Goal: Task Accomplishment & Management: Use online tool/utility

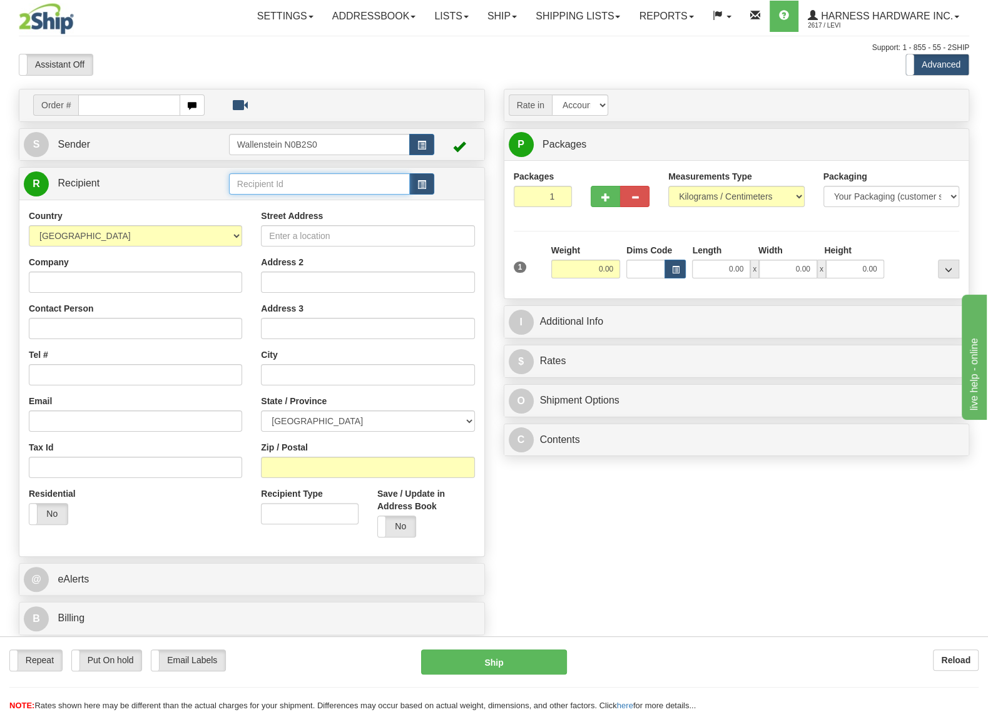
click at [290, 183] on input "text" at bounding box center [319, 183] width 181 height 21
click at [345, 190] on input "text" at bounding box center [319, 183] width 181 height 21
click at [260, 197] on li "JAYW" at bounding box center [319, 204] width 179 height 16
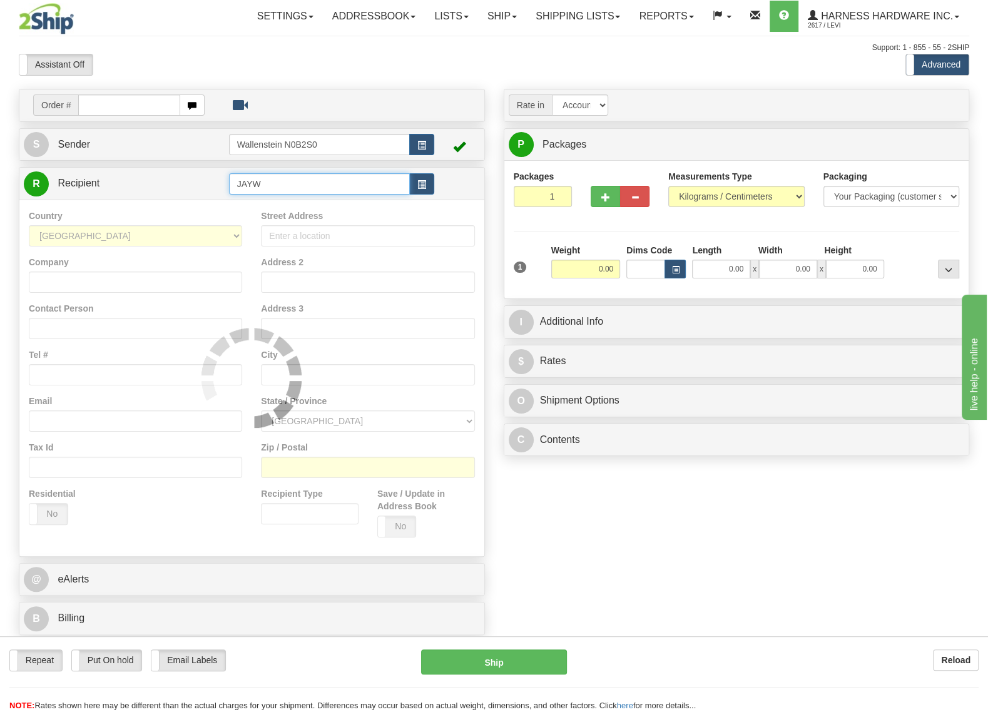
type input "JAYW"
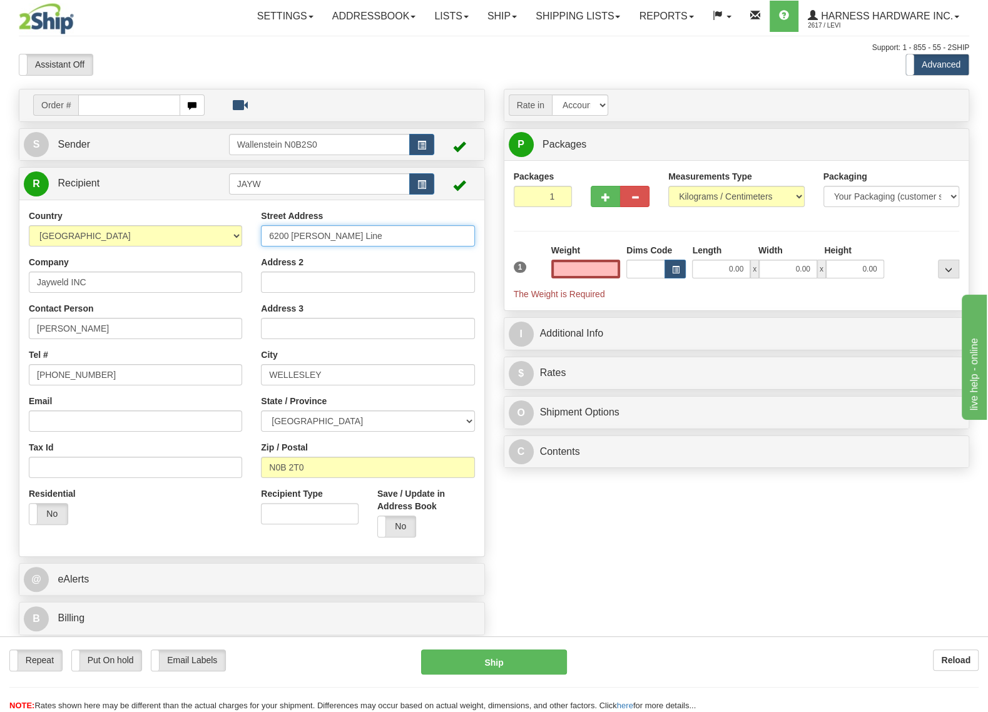
type input "0.00"
drag, startPoint x: 376, startPoint y: 240, endPoint x: 270, endPoint y: 231, distance: 106.7
click at [270, 231] on input "6200 Deborah Glaister Line" at bounding box center [367, 235] width 213 height 21
drag, startPoint x: 562, startPoint y: 494, endPoint x: 515, endPoint y: 487, distance: 48.0
click at [560, 494] on div "Order # S Sender" at bounding box center [493, 365] width 969 height 553
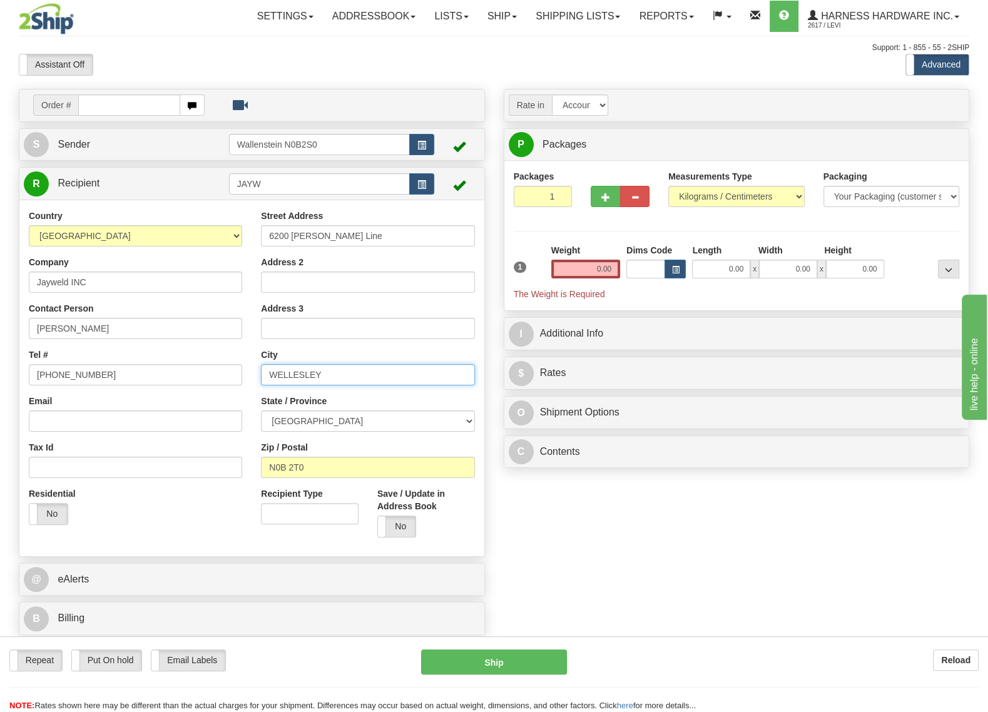
drag, startPoint x: 321, startPoint y: 372, endPoint x: 275, endPoint y: 379, distance: 46.7
click at [275, 379] on input "WELLESLEY" at bounding box center [367, 374] width 213 height 21
click at [317, 369] on input "WELLESLEY" at bounding box center [367, 374] width 213 height 21
drag, startPoint x: 321, startPoint y: 376, endPoint x: 267, endPoint y: 380, distance: 54.6
click at [267, 380] on input "WELLESLEY" at bounding box center [367, 374] width 213 height 21
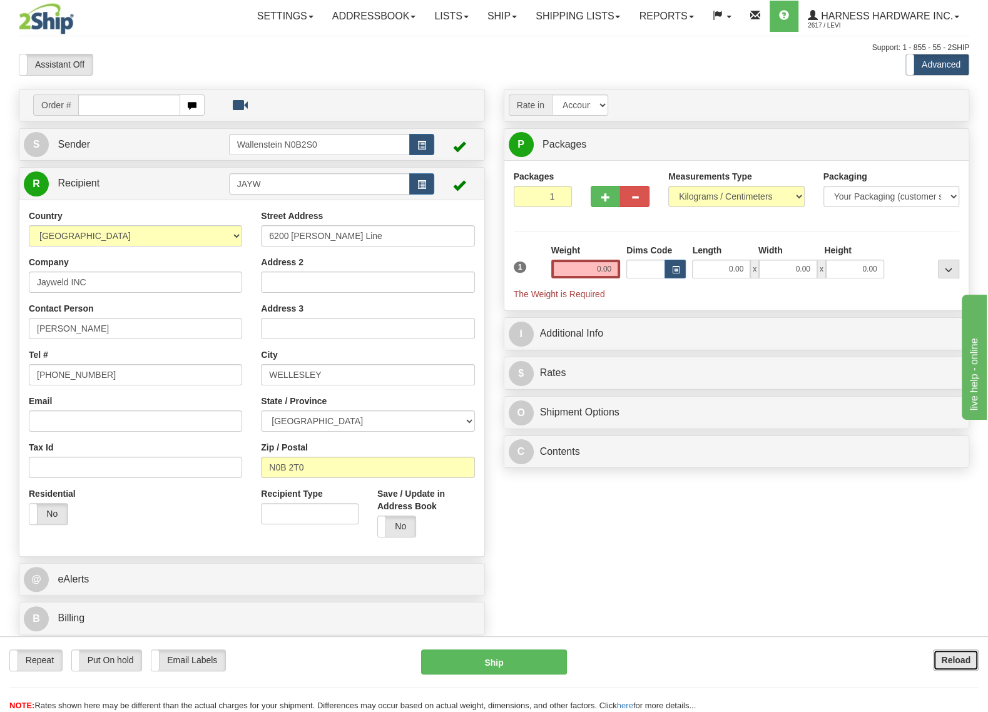
click at [961, 656] on b "Reload" at bounding box center [955, 660] width 29 height 10
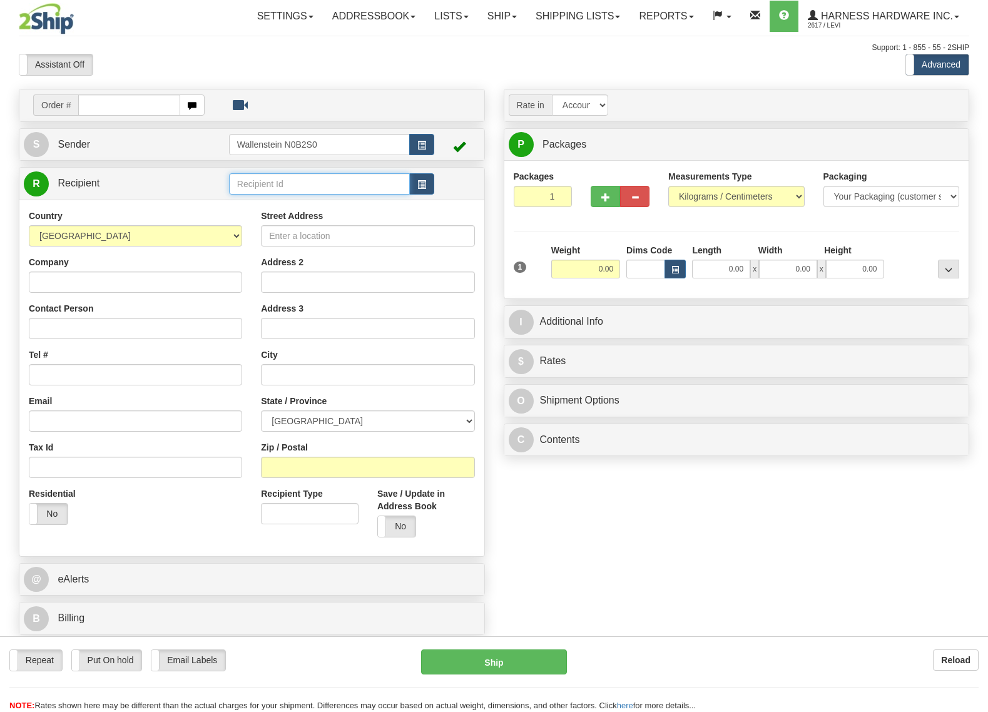
click at [284, 181] on input "text" at bounding box center [319, 183] width 181 height 21
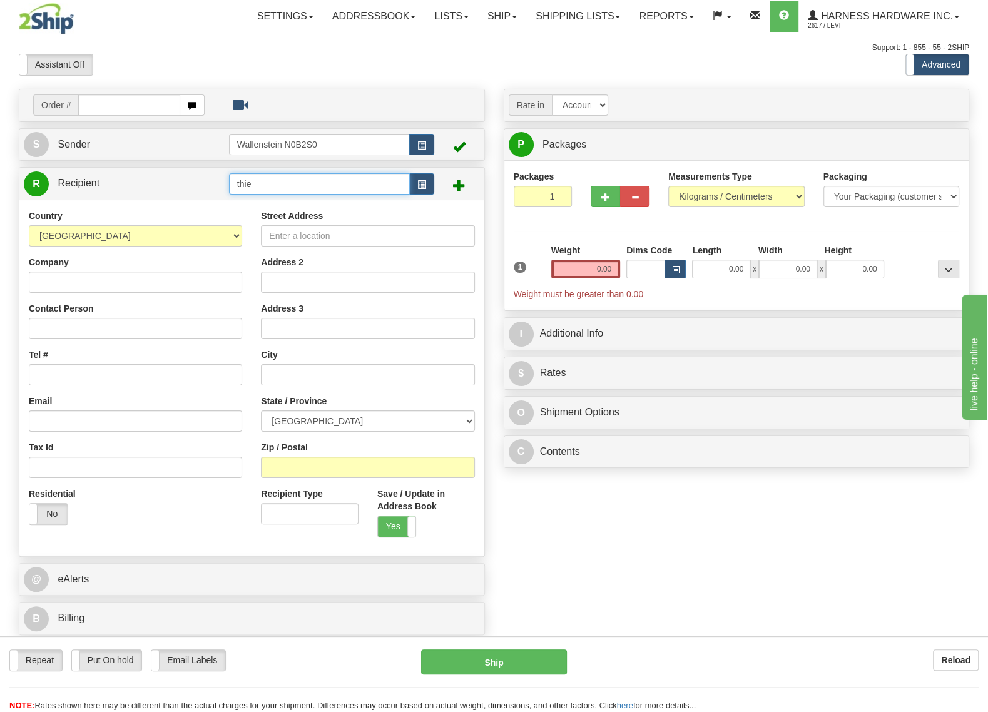
click at [260, 178] on input "thie" at bounding box center [319, 183] width 181 height 21
type input "t"
click at [316, 208] on div "IONB" at bounding box center [316, 205] width 168 height 14
type input "IONB"
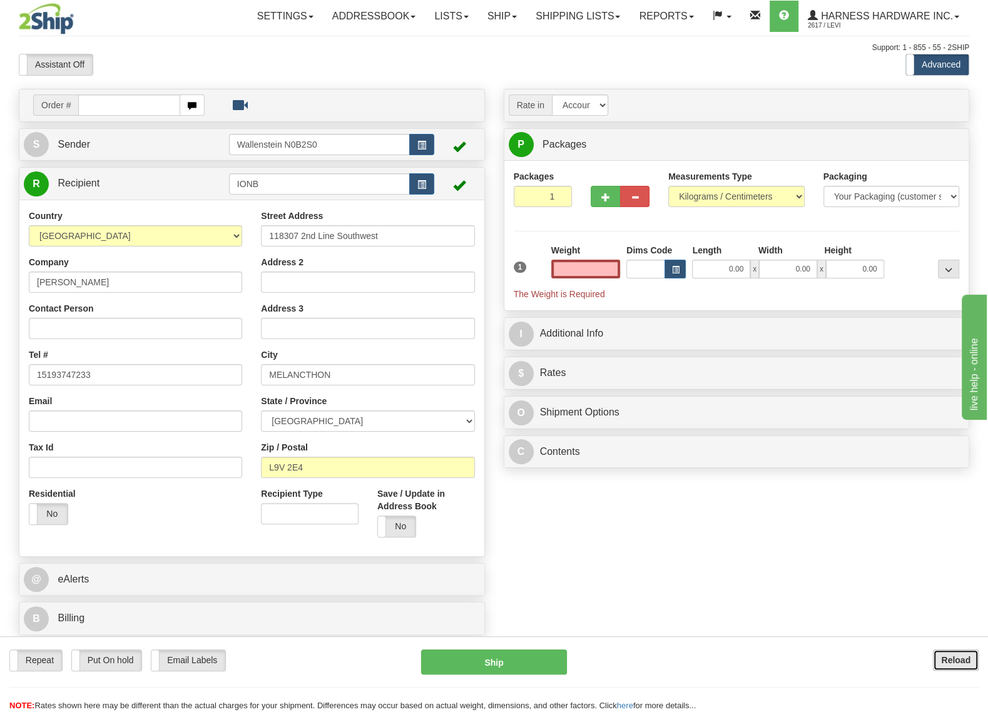
type input "0.00"
click at [942, 653] on button "Reload" at bounding box center [956, 659] width 46 height 21
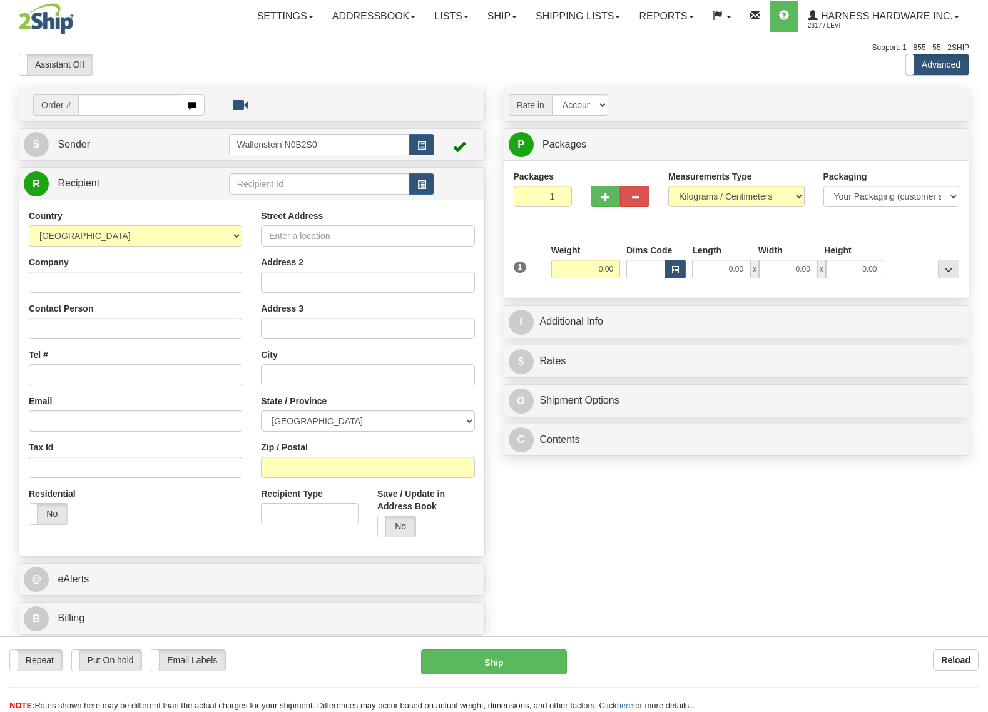
click at [303, 182] on input "text" at bounding box center [319, 183] width 181 height 21
click at [313, 203] on div "THIL" at bounding box center [316, 205] width 168 height 14
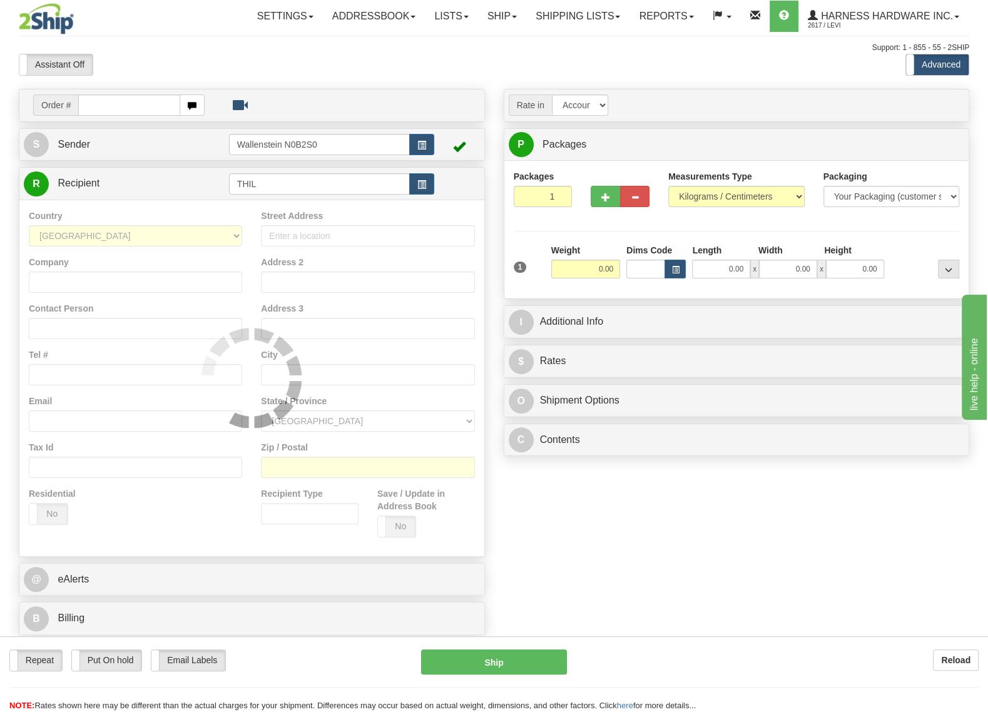
type input "THIL"
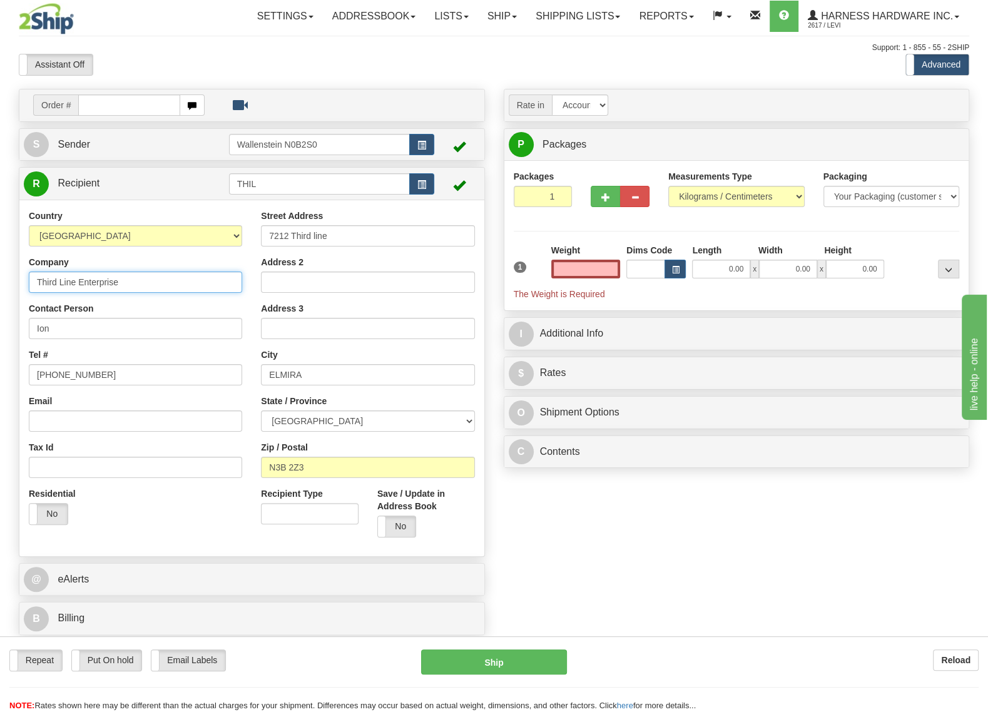
type input "0.00"
drag, startPoint x: 116, startPoint y: 285, endPoint x: 38, endPoint y: 277, distance: 79.2
click at [38, 277] on input "Third Line Enterprise" at bounding box center [135, 282] width 213 height 21
drag, startPoint x: 329, startPoint y: 243, endPoint x: 271, endPoint y: 241, distance: 58.2
click at [271, 241] on input "7212 Third line" at bounding box center [367, 235] width 213 height 21
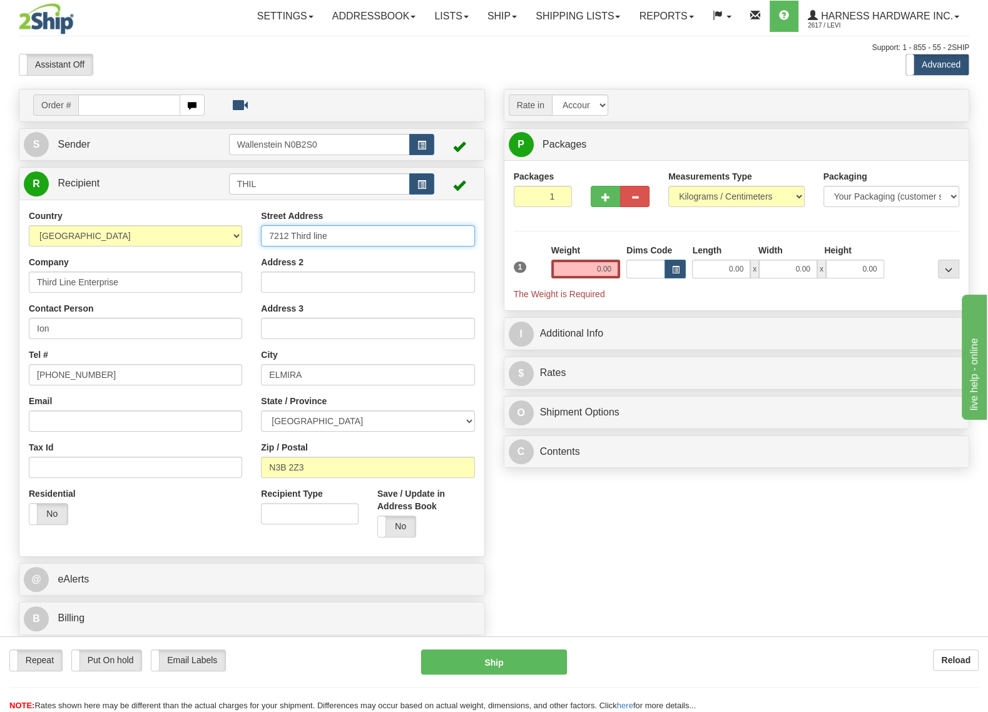
paste input "Third Line Enterprise"
click at [362, 231] on input "Third Line Enterprise" at bounding box center [367, 235] width 213 height 21
type input "T"
type input "7212 Third Line"
click at [518, 494] on div "Order # S Sender" at bounding box center [493, 365] width 969 height 553
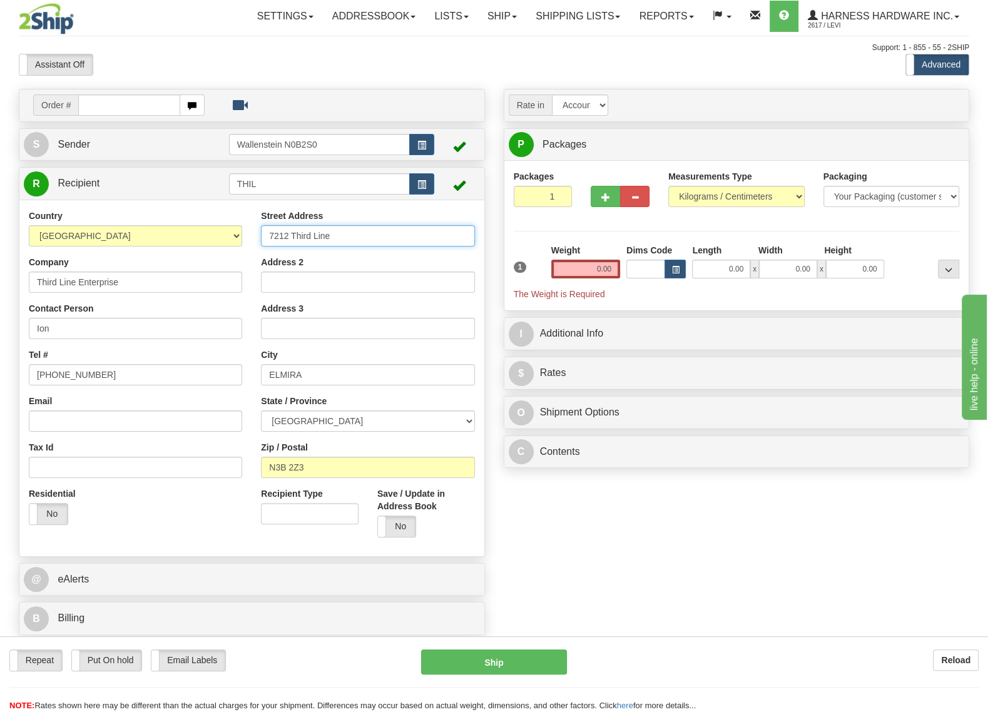
drag, startPoint x: 326, startPoint y: 235, endPoint x: 271, endPoint y: 238, distance: 55.1
click at [271, 238] on input "7212 Third Line" at bounding box center [367, 235] width 213 height 21
drag, startPoint x: 304, startPoint y: 379, endPoint x: 271, endPoint y: 376, distance: 33.3
click at [271, 376] on input "ELMIRA" at bounding box center [367, 374] width 213 height 21
click at [316, 362] on div "City ELMIRA" at bounding box center [367, 366] width 213 height 37
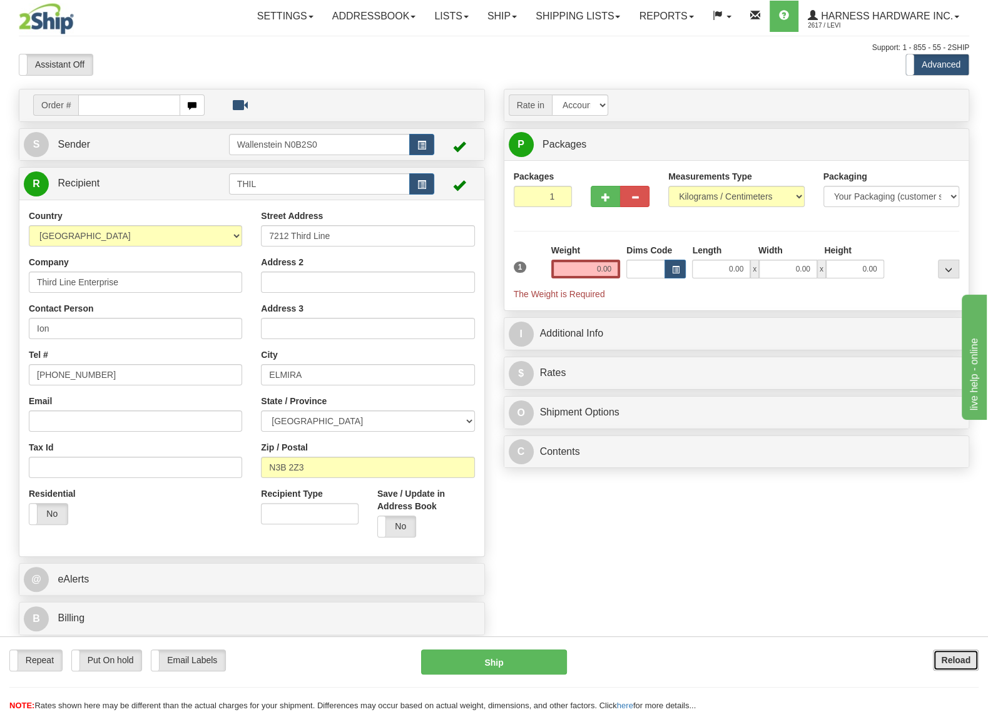
click at [956, 653] on button "Reload" at bounding box center [956, 659] width 46 height 21
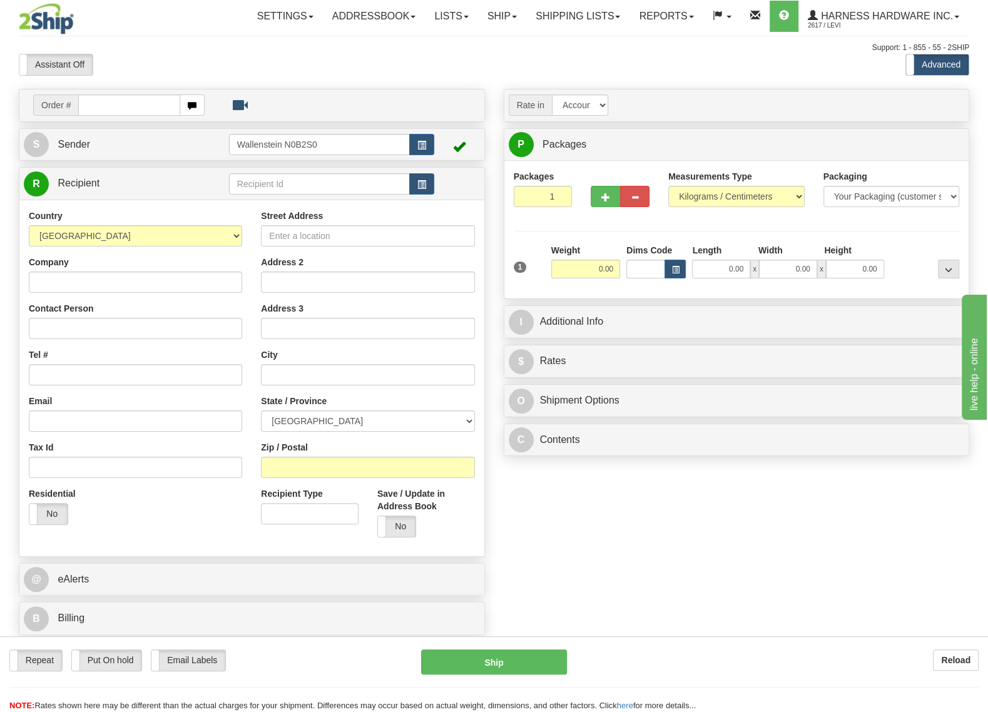
type input "N"
click at [365, 206] on div "MACM" at bounding box center [316, 205] width 168 height 14
type input "MACM"
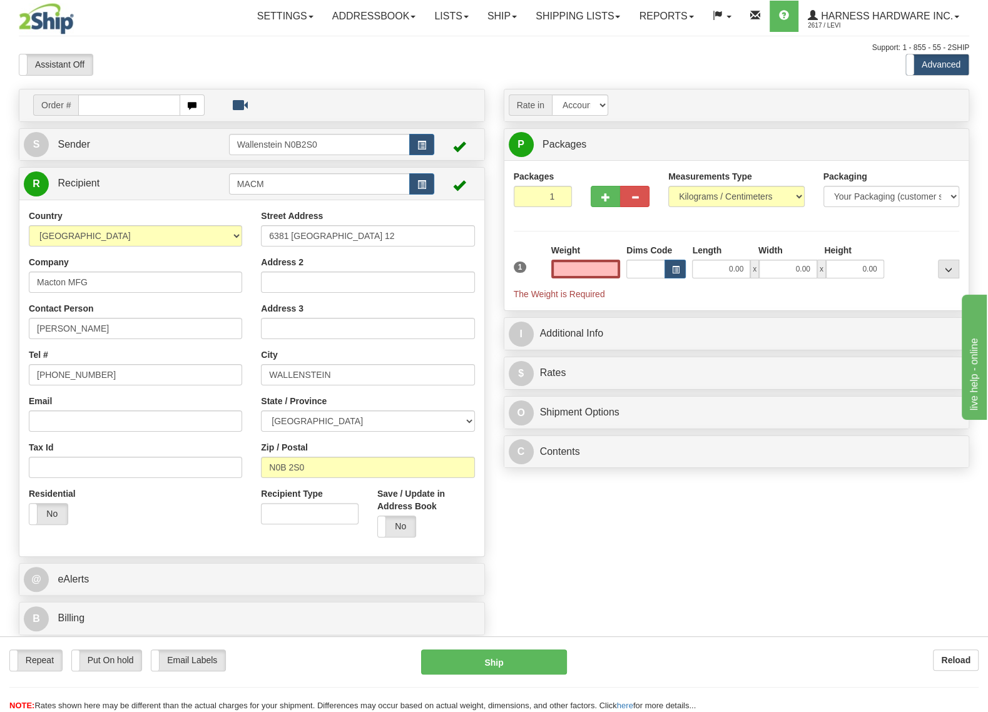
type input "0.00"
drag, startPoint x: 87, startPoint y: 283, endPoint x: 38, endPoint y: 282, distance: 49.4
click at [38, 282] on input "Macton MFG" at bounding box center [135, 282] width 213 height 21
drag, startPoint x: 343, startPoint y: 238, endPoint x: 268, endPoint y: 237, distance: 75.1
click at [268, 237] on input "6381 Wellington 12" at bounding box center [367, 235] width 213 height 21
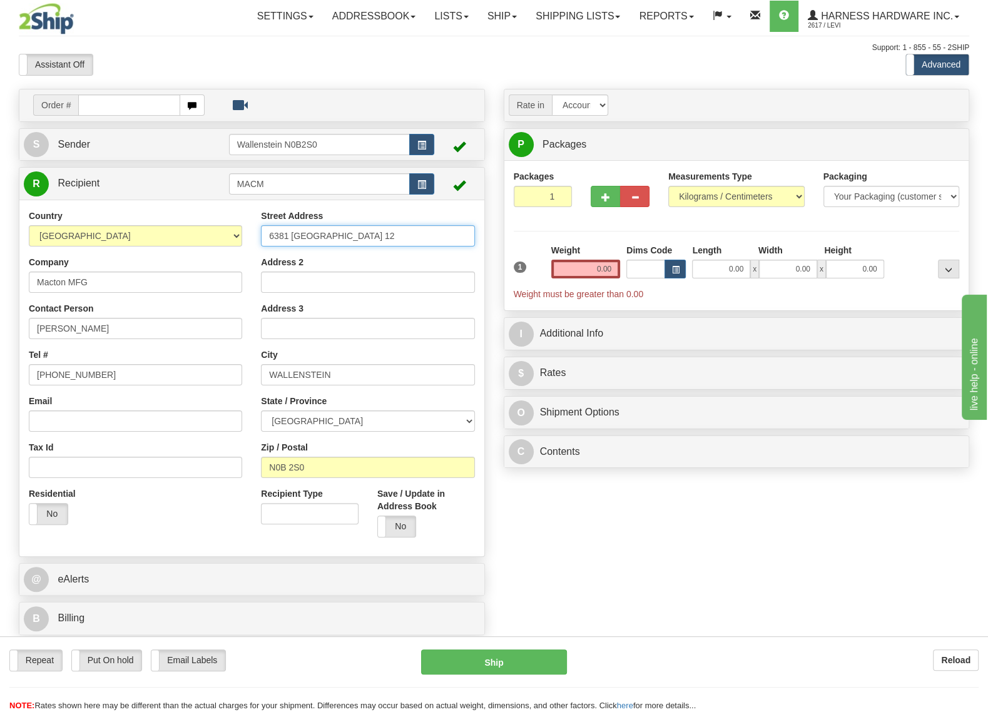
paste input "Macton MFG"
click at [325, 240] on input "Macton MFG" at bounding box center [367, 235] width 213 height 21
type input "M"
type input "6381 Wellington 12"
drag, startPoint x: 347, startPoint y: 234, endPoint x: 271, endPoint y: 236, distance: 75.7
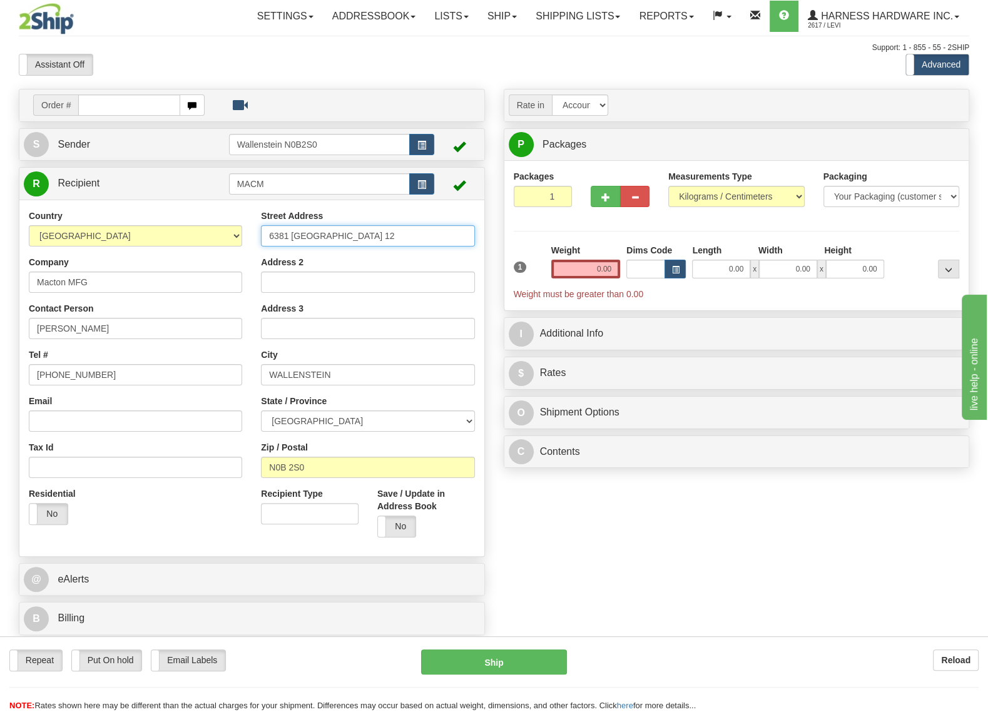
click at [271, 236] on input "6381 Wellington 12" at bounding box center [367, 235] width 213 height 21
drag, startPoint x: 322, startPoint y: 375, endPoint x: 265, endPoint y: 374, distance: 57.6
click at [265, 374] on input "WALLENSTEIN" at bounding box center [367, 374] width 213 height 21
click at [945, 663] on b "Reload" at bounding box center [955, 660] width 29 height 10
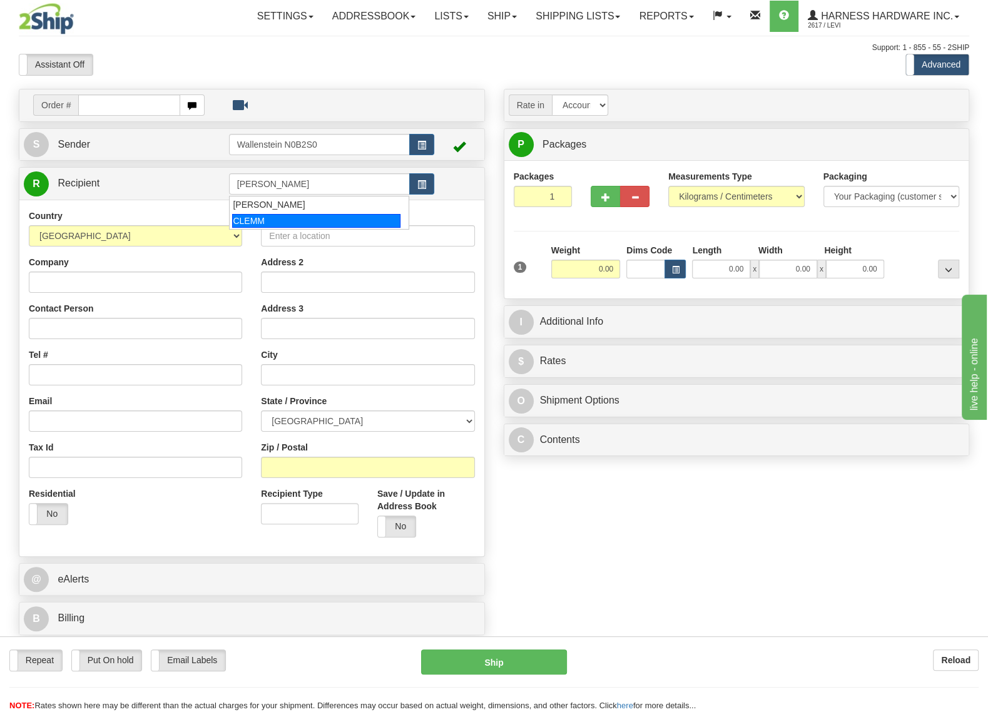
click at [284, 219] on div "CLEMM" at bounding box center [316, 221] width 168 height 14
type input "CLEMM"
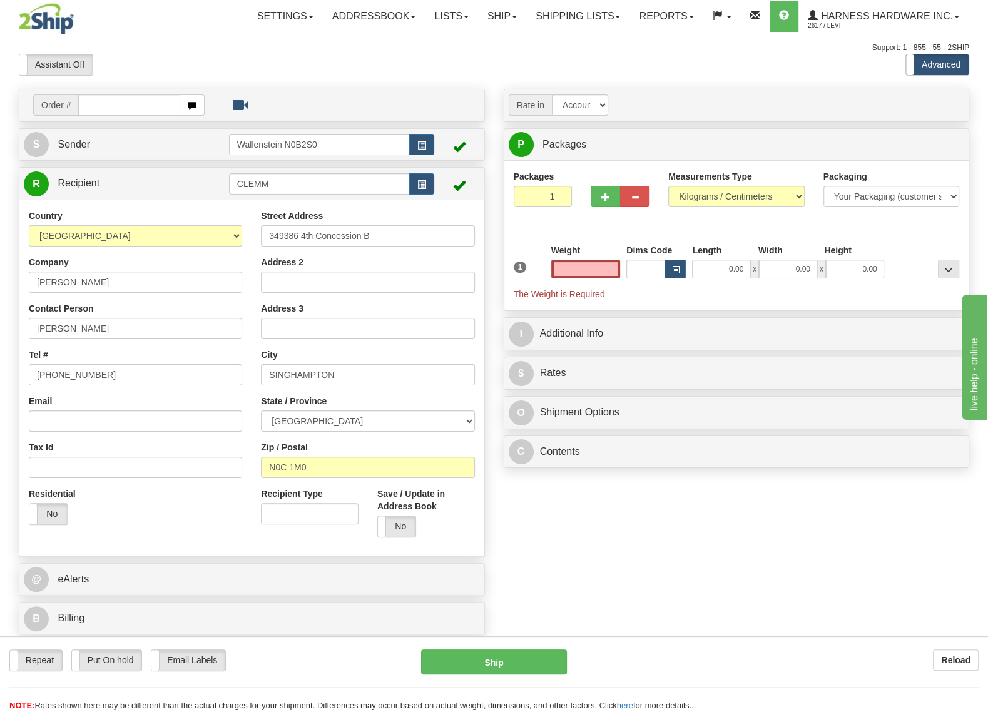
type input "0.00"
click at [577, 524] on div "Order # S Sender" at bounding box center [493, 365] width 969 height 553
drag, startPoint x: 367, startPoint y: 238, endPoint x: 268, endPoint y: 235, distance: 98.9
click at [268, 235] on input "349386 4th Concession B" at bounding box center [367, 235] width 213 height 21
drag, startPoint x: 332, startPoint y: 379, endPoint x: 265, endPoint y: 376, distance: 67.0
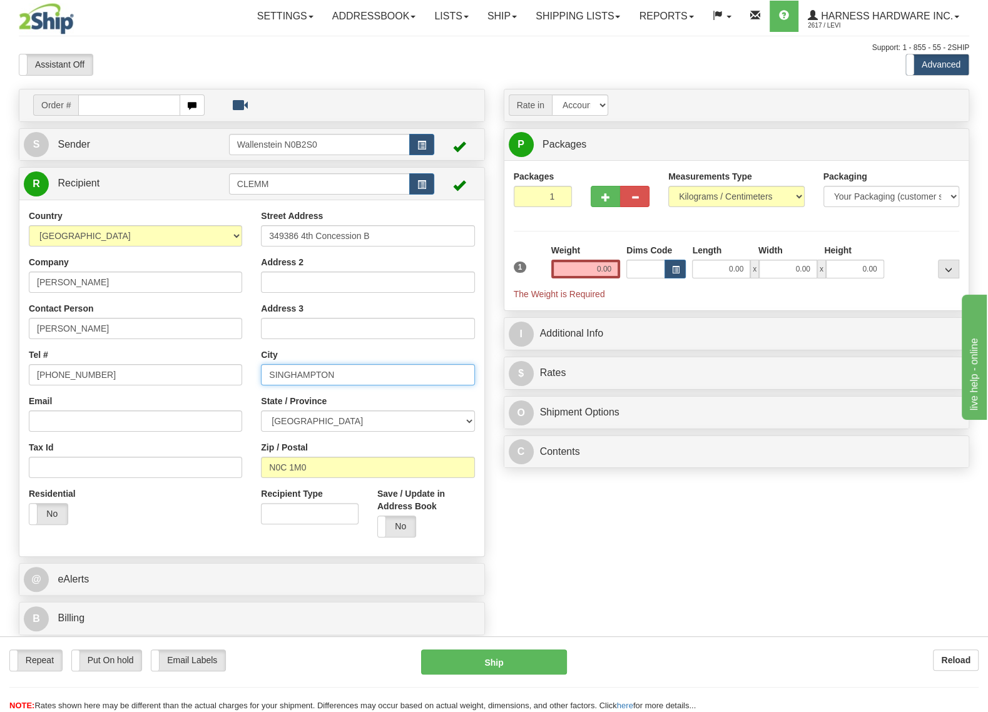
click at [265, 376] on input "SINGHAMPTON" at bounding box center [367, 374] width 213 height 21
click at [943, 656] on b "Reload" at bounding box center [955, 660] width 29 height 10
